Goal: Find specific page/section: Find specific page/section

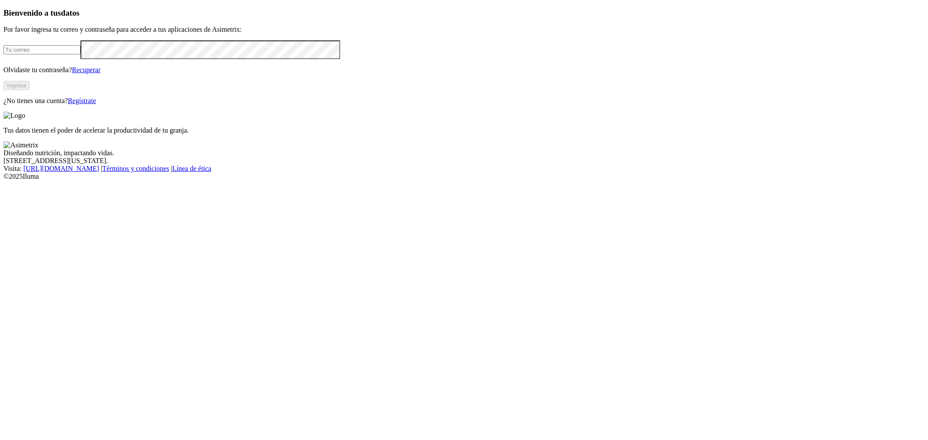
type input "[PERSON_NAME][EMAIL_ADDRESS][PERSON_NAME][DOMAIN_NAME]"
click at [30, 90] on button "Ingresa" at bounding box center [16, 85] width 26 height 9
